Goal: Navigation & Orientation: Find specific page/section

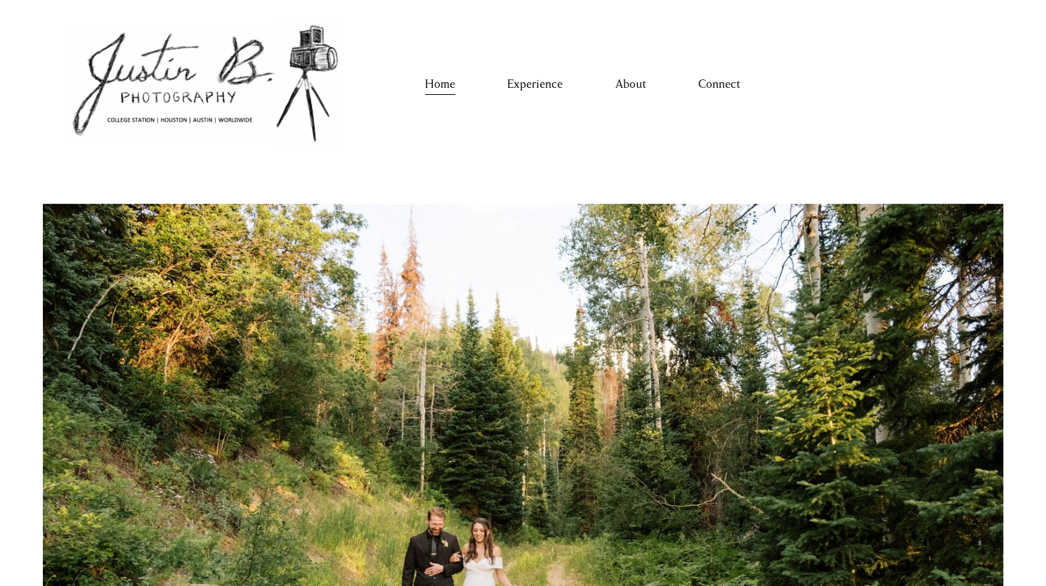
click at [546, 82] on link "Experience" at bounding box center [535, 84] width 56 height 22
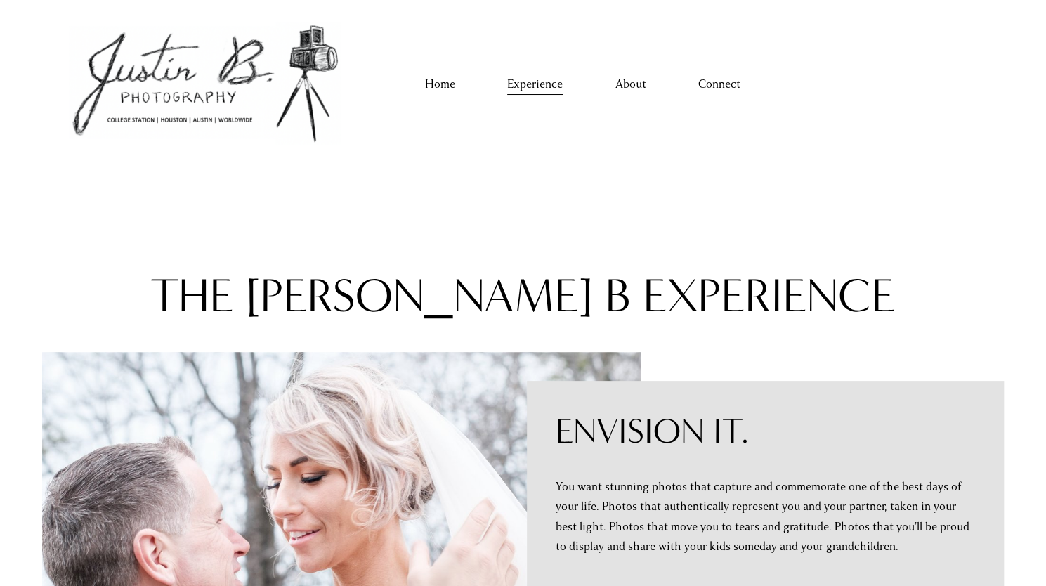
click at [438, 88] on link "Home" at bounding box center [440, 84] width 30 height 22
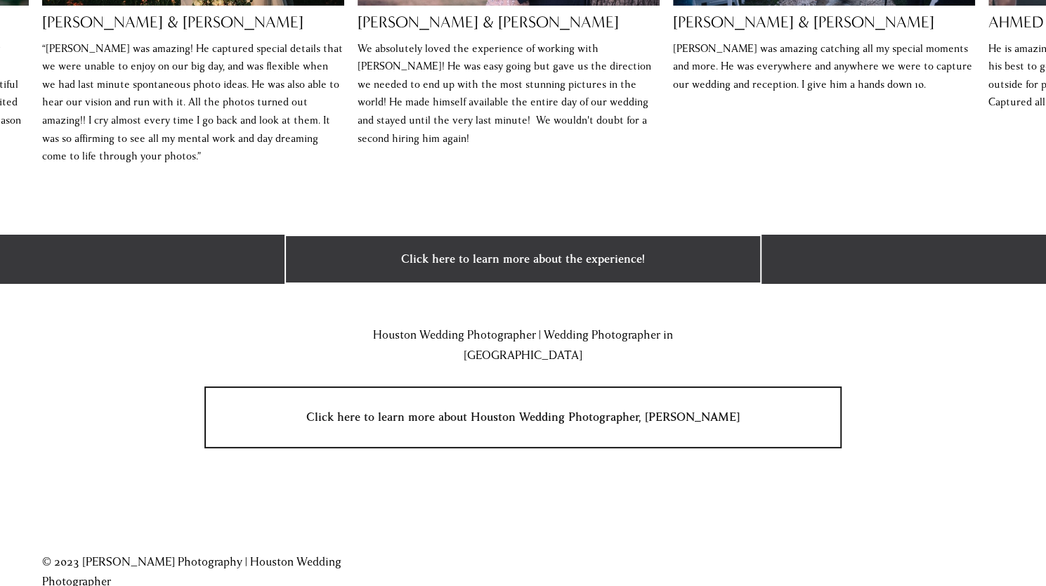
scroll to position [3049, 0]
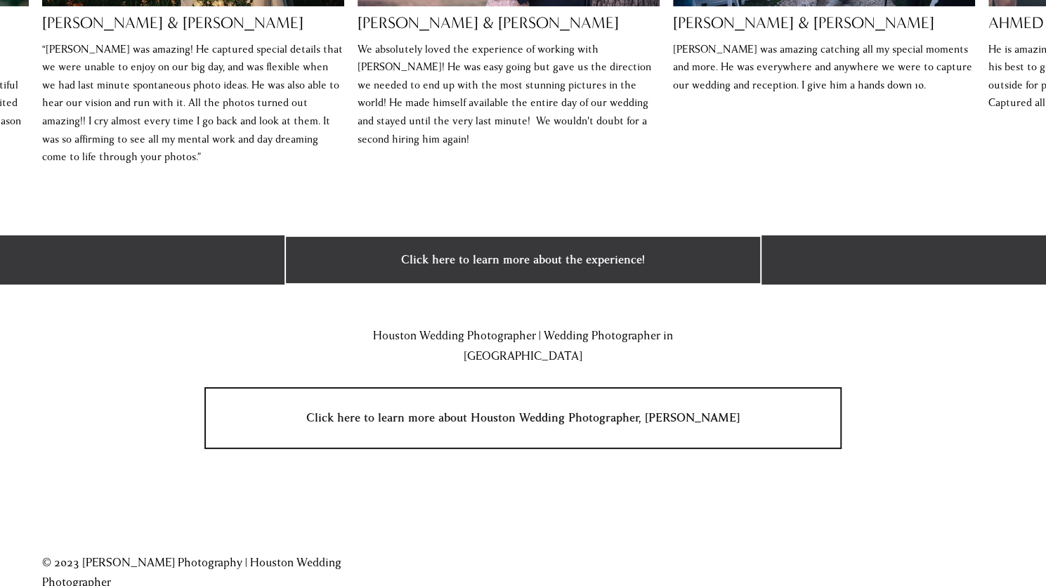
click at [574, 387] on link "Click here to learn more about Houston Wedding Photographer, Justin" at bounding box center [522, 418] width 637 height 62
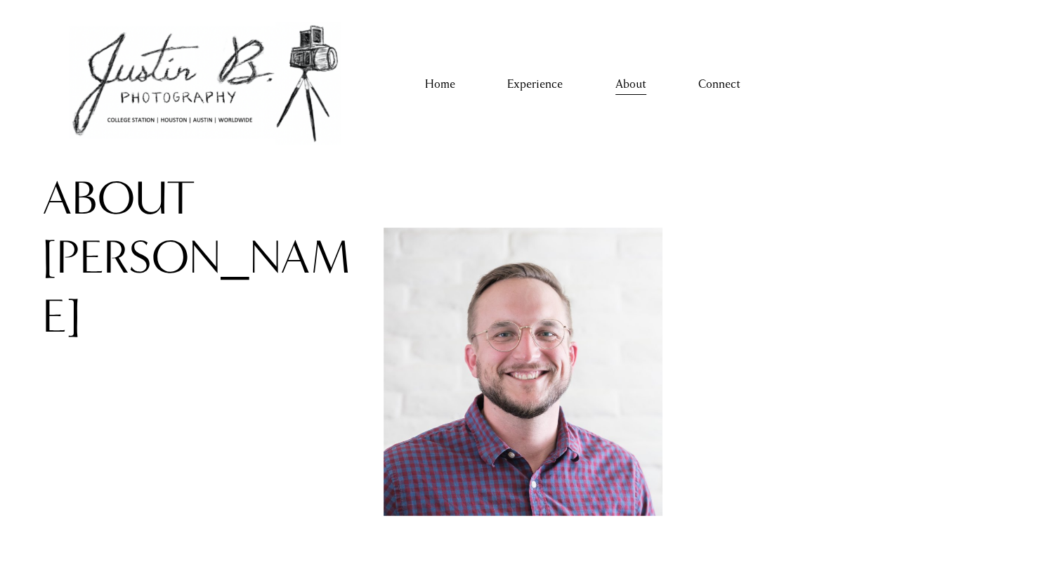
click at [725, 80] on link "Connect" at bounding box center [719, 84] width 42 height 22
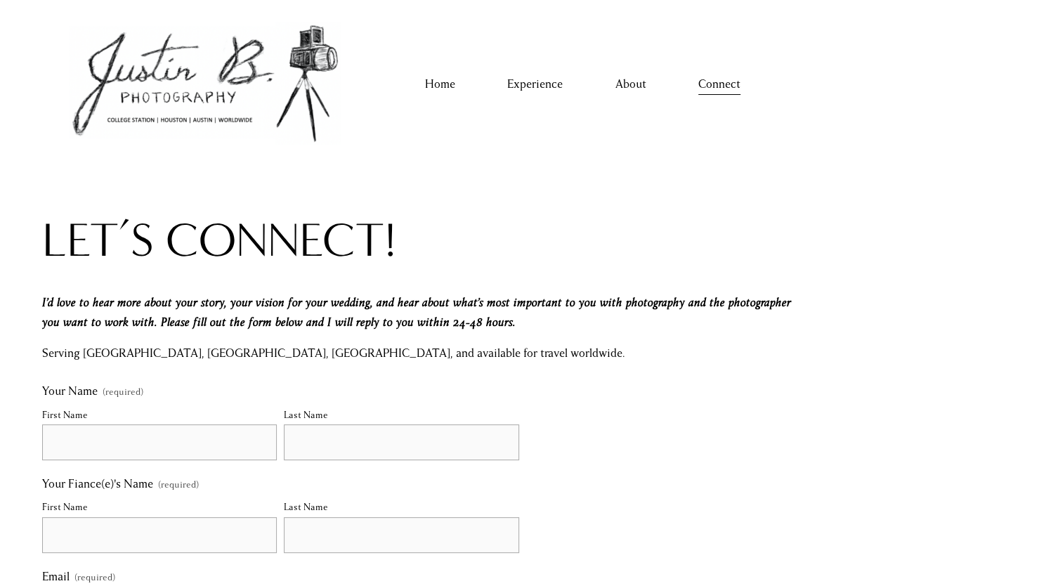
click at [443, 84] on link "Home" at bounding box center [440, 84] width 30 height 22
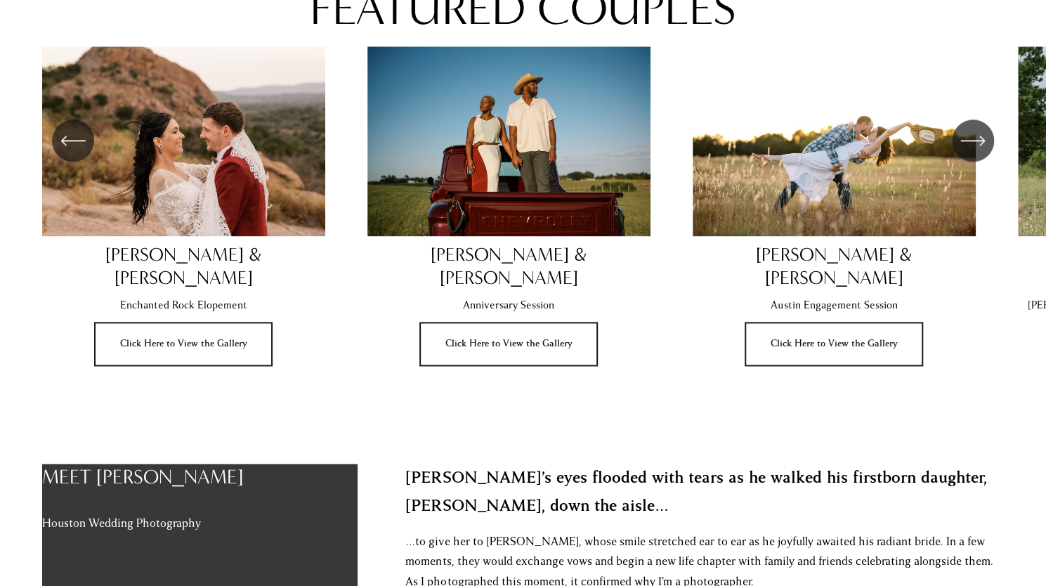
scroll to position [1027, 0]
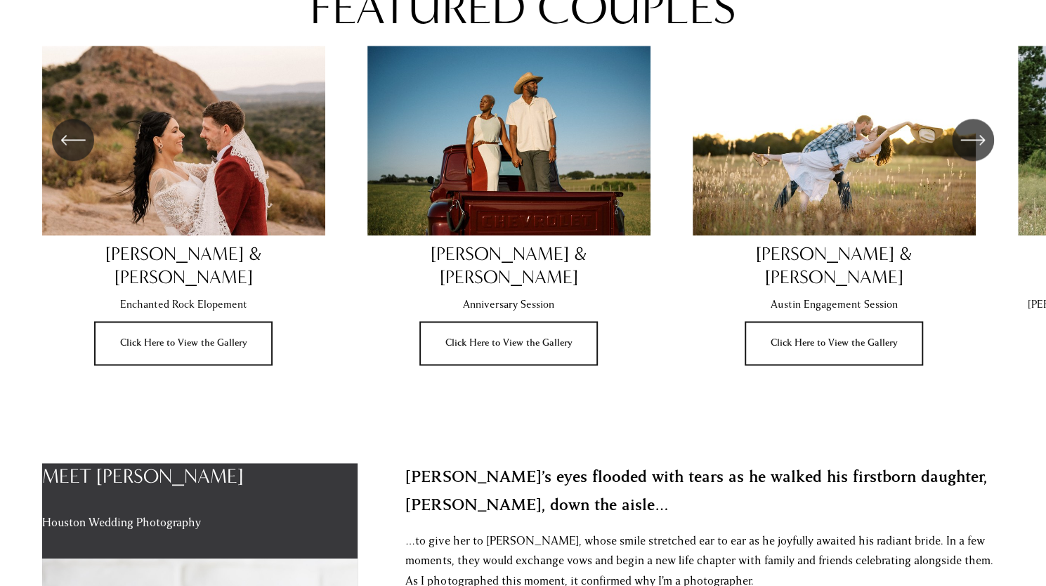
click at [983, 143] on icon "\a \a \a Next\a \a" at bounding box center [972, 139] width 25 height 25
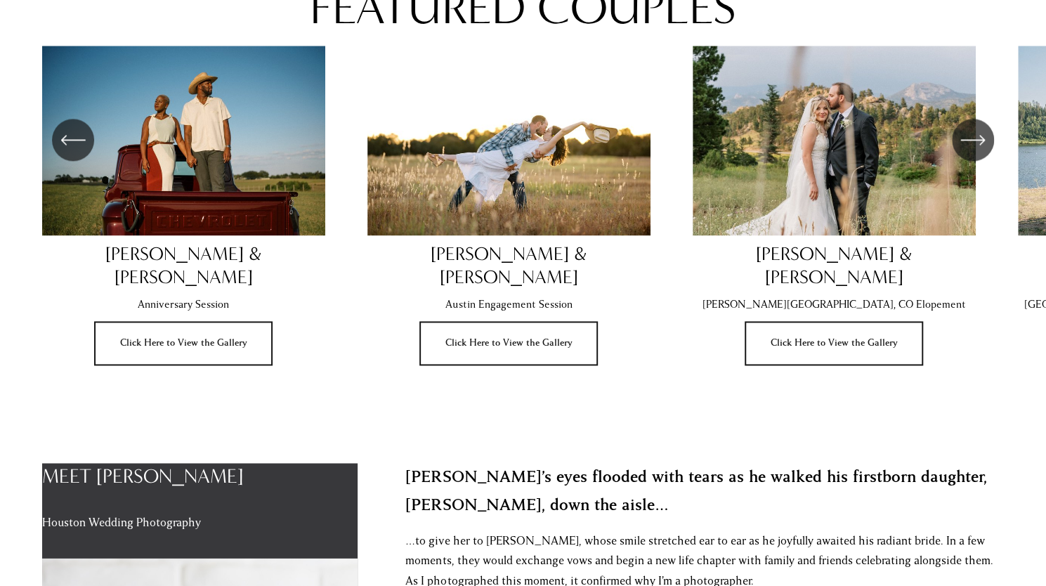
click at [983, 143] on icon "\a \a \a Next\a \a" at bounding box center [972, 139] width 25 height 25
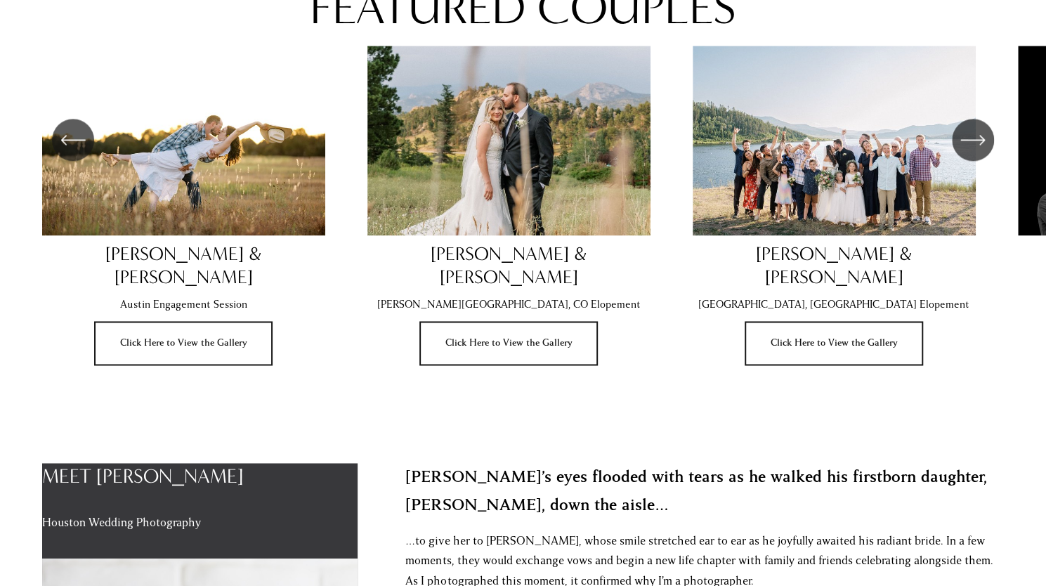
click at [983, 143] on icon "\a \a \a Next\a \a" at bounding box center [972, 139] width 25 height 25
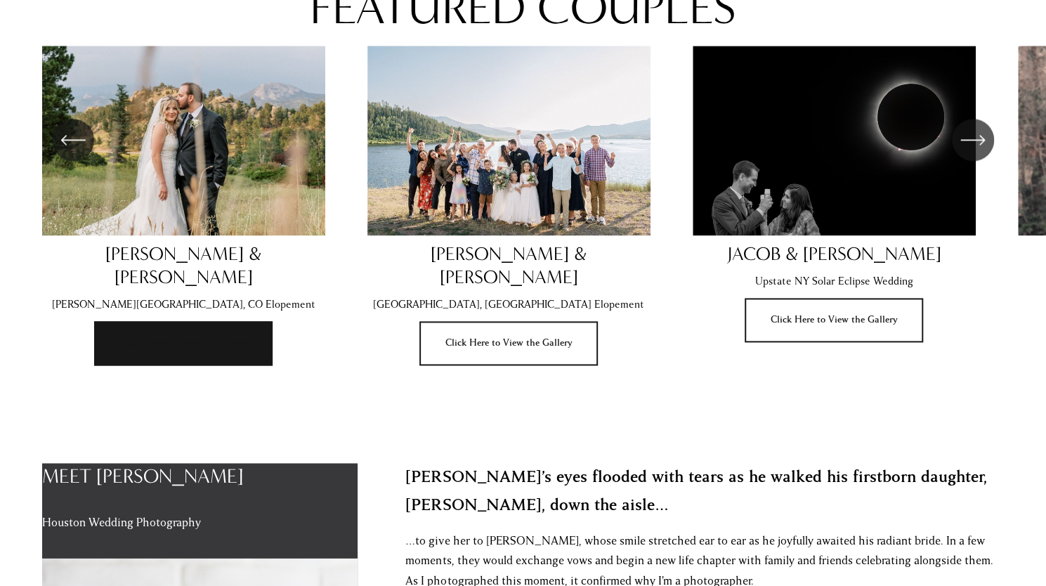
click at [261, 328] on link "Click Here to View the Gallery" at bounding box center [183, 343] width 178 height 45
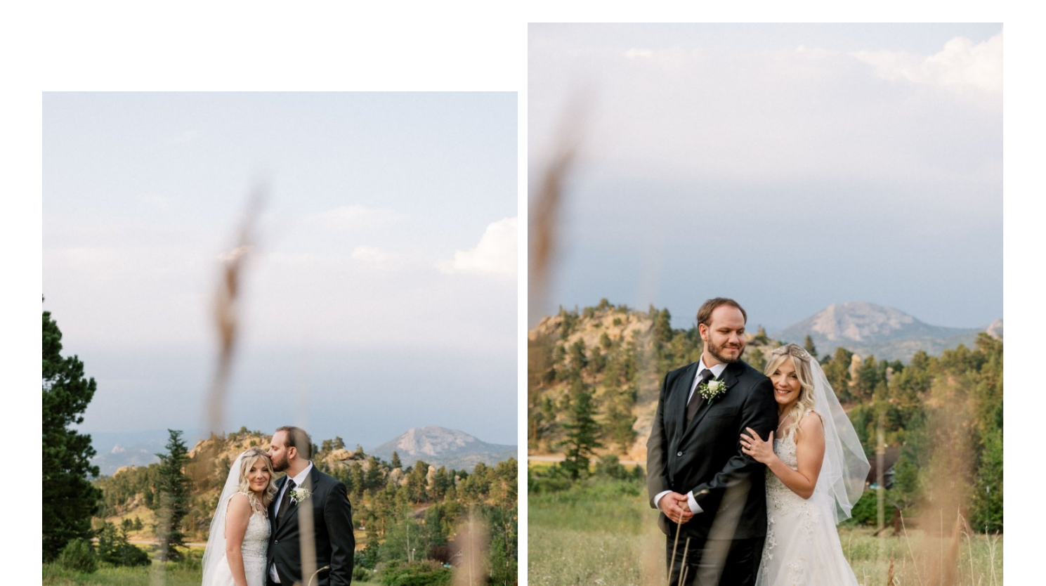
scroll to position [6474, 0]
